Goal: Navigation & Orientation: Find specific page/section

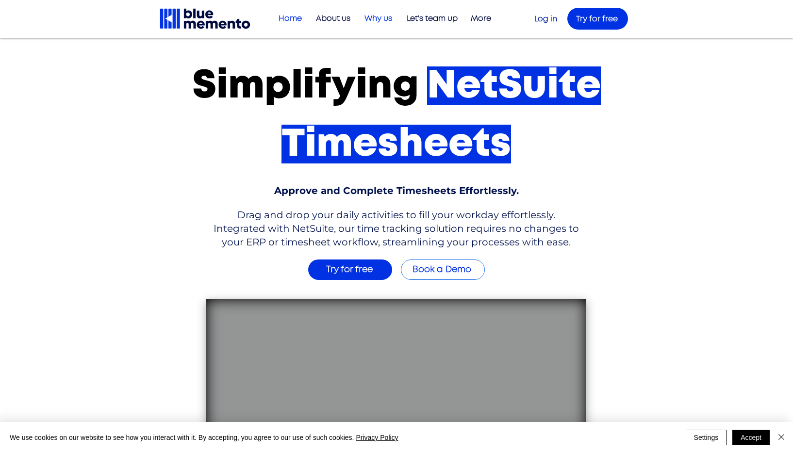
click at [377, 21] on p "Why us" at bounding box center [378, 19] width 37 height 16
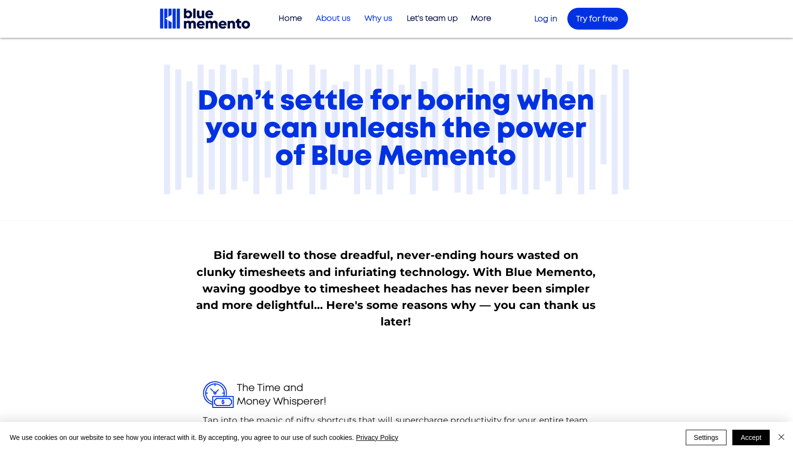
click at [337, 19] on p "About us" at bounding box center [333, 19] width 44 height 16
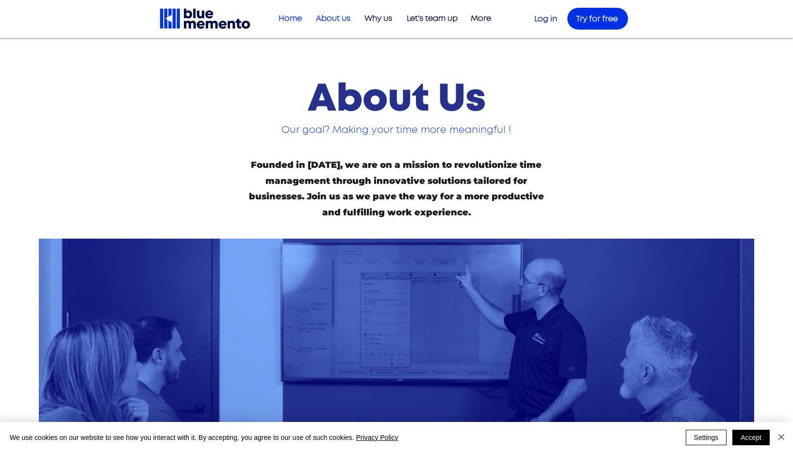
click at [294, 17] on p "Home" at bounding box center [290, 19] width 33 height 16
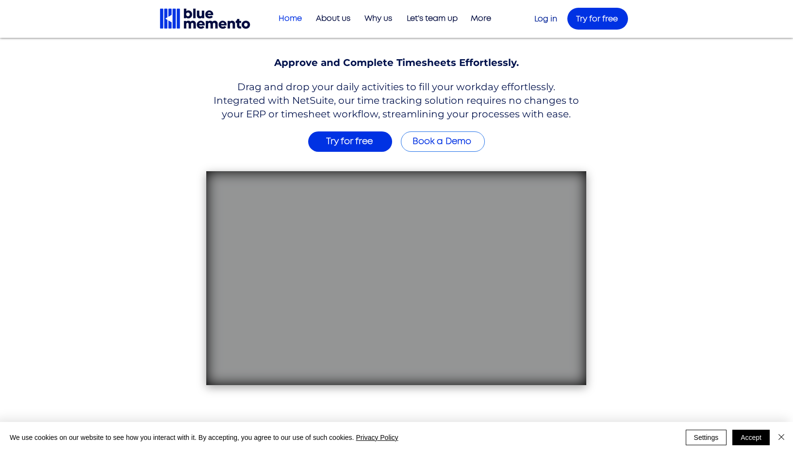
scroll to position [129, 0]
click at [358, 142] on span "Try for free" at bounding box center [349, 141] width 47 height 9
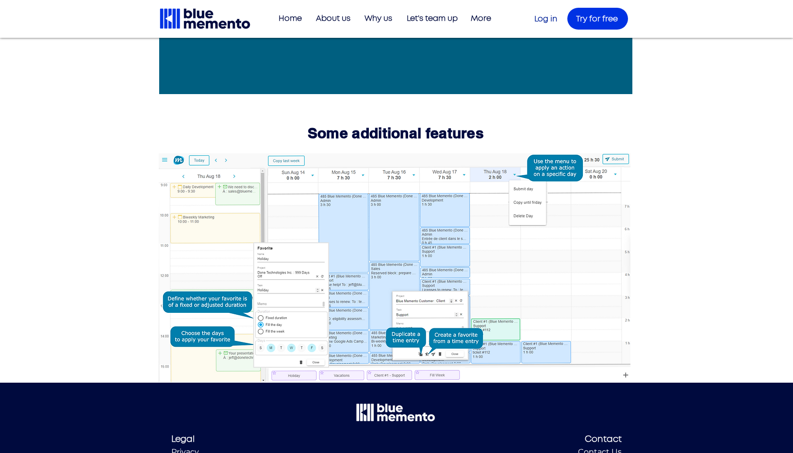
scroll to position [2532, 0]
